Goal: Task Accomplishment & Management: Manage account settings

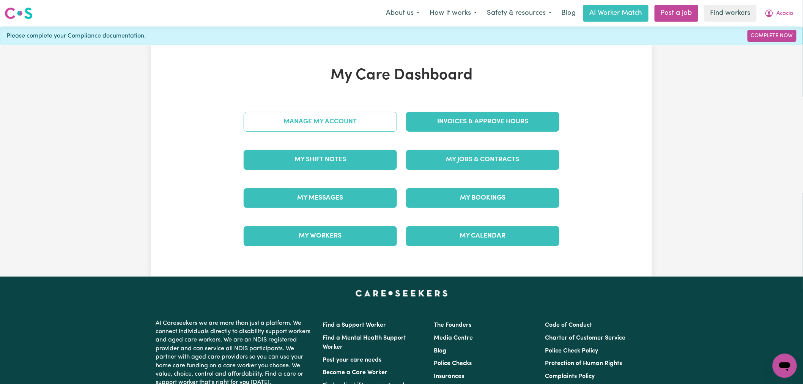
click at [336, 123] on link "Manage My Account" at bounding box center [320, 122] width 153 height 20
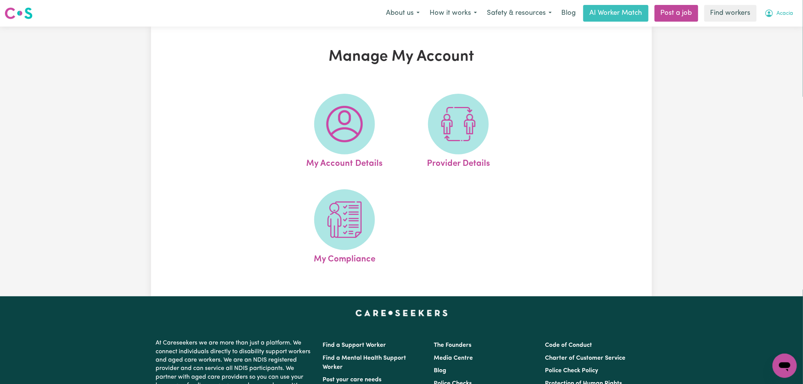
click at [775, 12] on button "Acacia" at bounding box center [778, 13] width 39 height 16
click at [780, 27] on link "My Dashboard" at bounding box center [768, 29] width 60 height 14
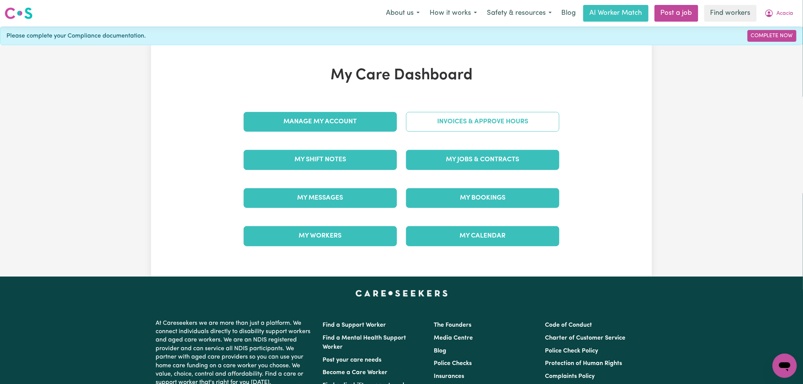
click at [437, 124] on link "Invoices & Approve Hours" at bounding box center [482, 122] width 153 height 20
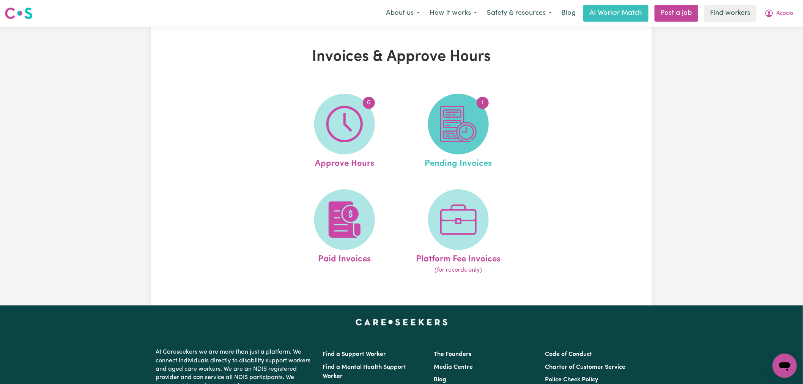
click at [451, 126] on img at bounding box center [458, 124] width 36 height 36
